Goal: Navigation & Orientation: Understand site structure

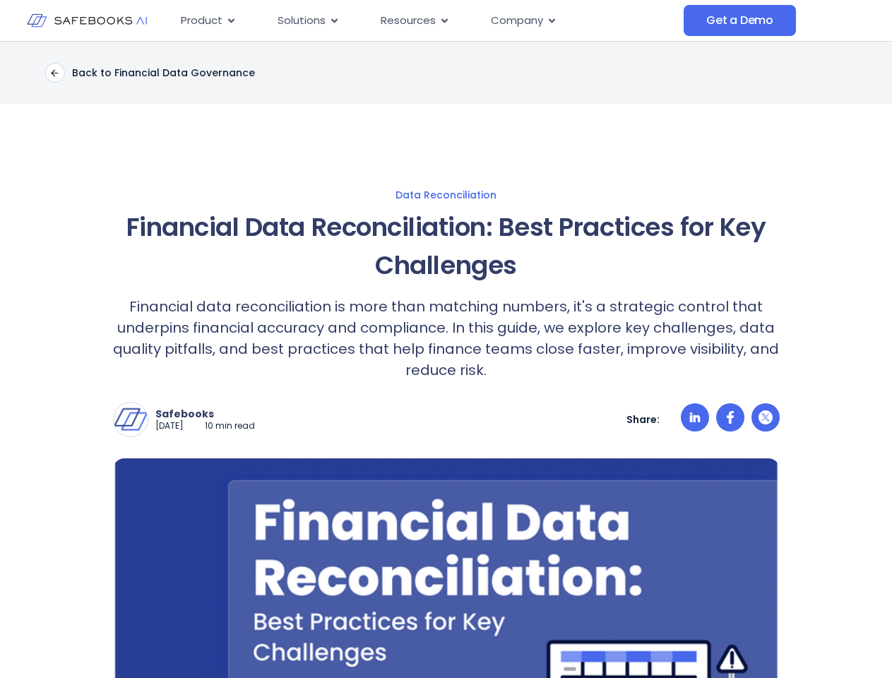
click at [446, 339] on p "Financial data reconciliation is more than matching numbers, it's a strategic c…" at bounding box center [446, 338] width 667 height 85
click at [427, 20] on span "Resources" at bounding box center [408, 21] width 55 height 16
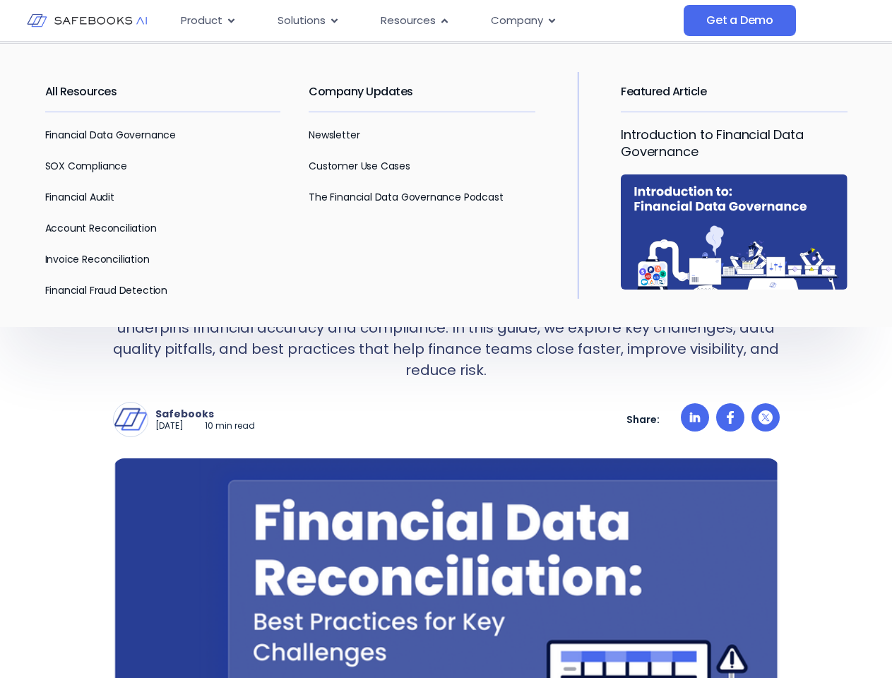
click at [208, 20] on span "Product" at bounding box center [202, 21] width 42 height 16
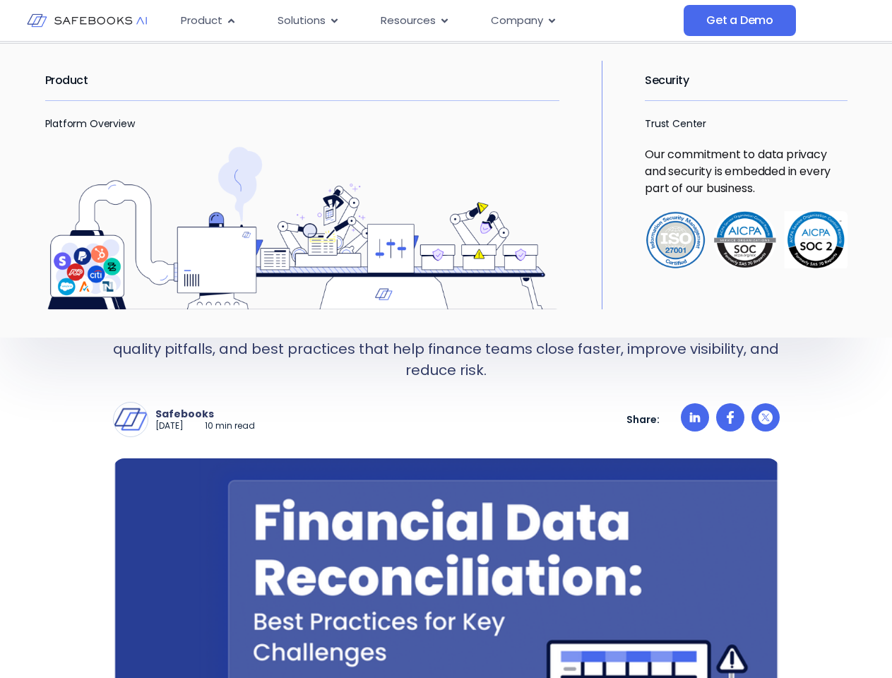
click at [230, 20] on icon "Menu" at bounding box center [231, 20] width 6 height 4
click at [308, 20] on span "Solutions" at bounding box center [302, 21] width 48 height 16
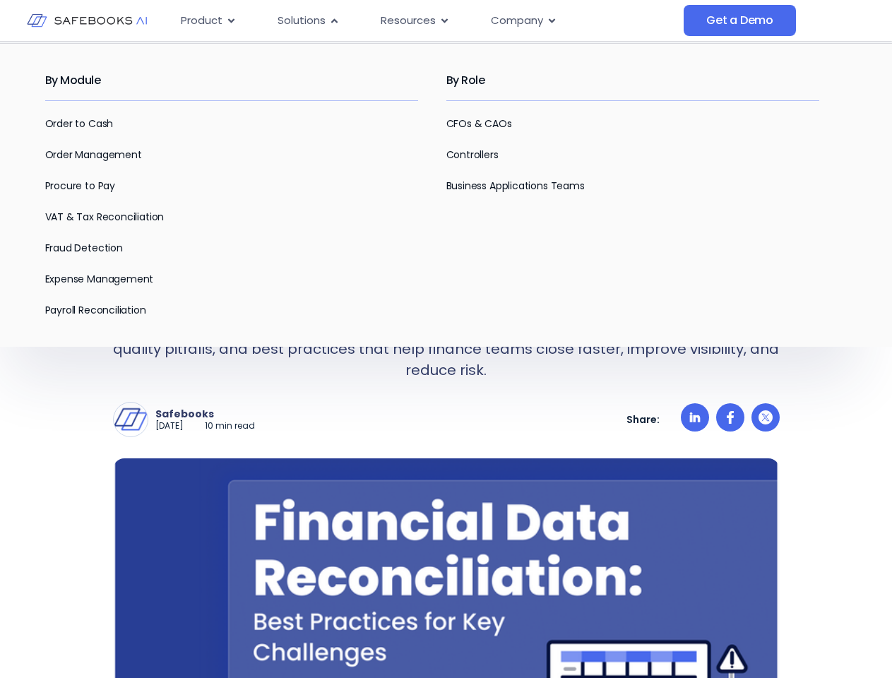
click at [333, 20] on icon "Menu" at bounding box center [334, 20] width 6 height 4
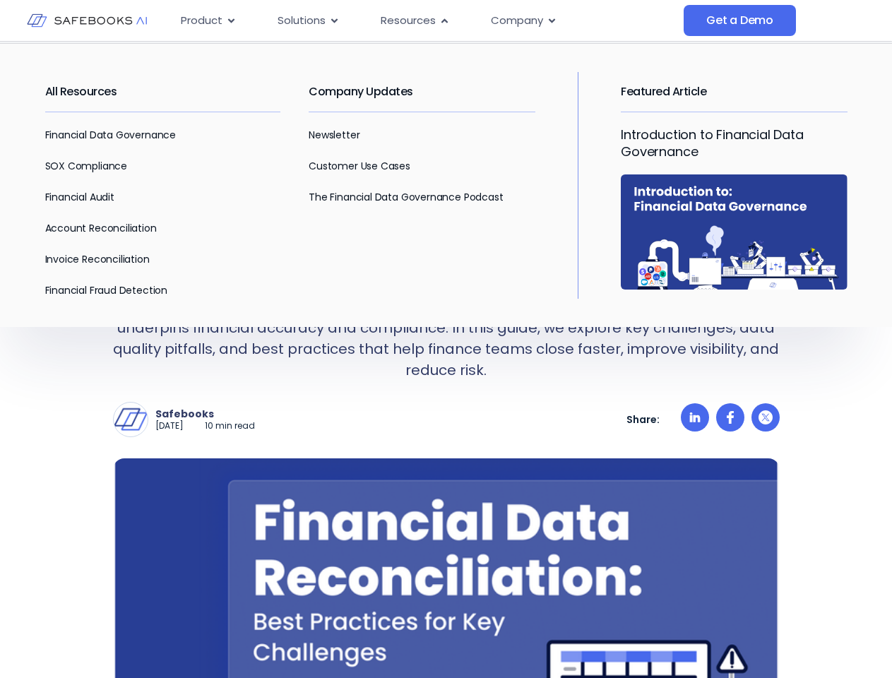
click at [414, 20] on span "Resources" at bounding box center [408, 21] width 55 height 16
click at [443, 20] on icon "Menu" at bounding box center [444, 20] width 6 height 4
click at [523, 20] on span "Company" at bounding box center [517, 21] width 52 height 16
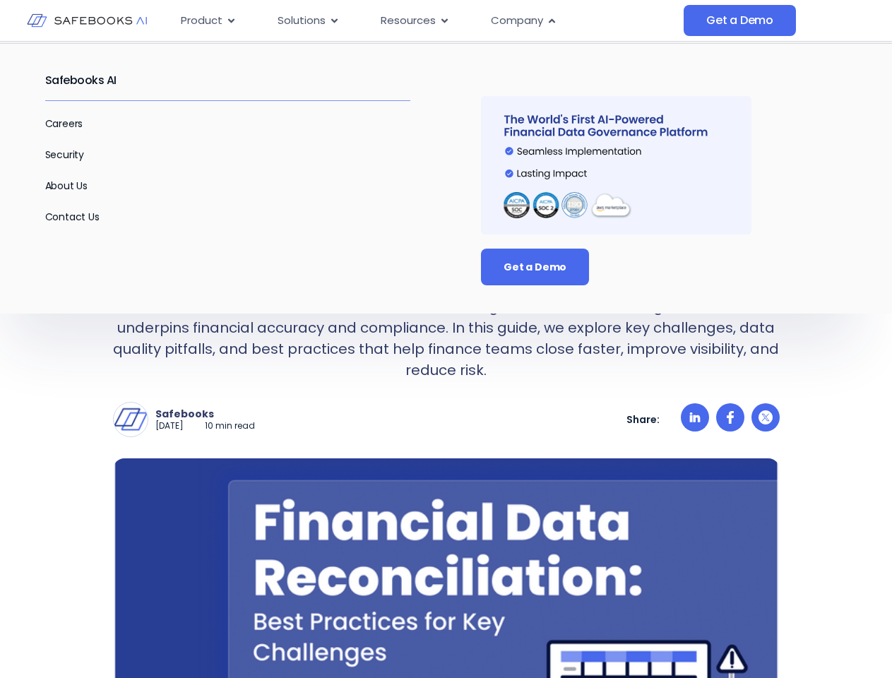
click at [551, 20] on icon "Menu" at bounding box center [552, 20] width 6 height 4
